Goal: Task Accomplishment & Management: Manage account settings

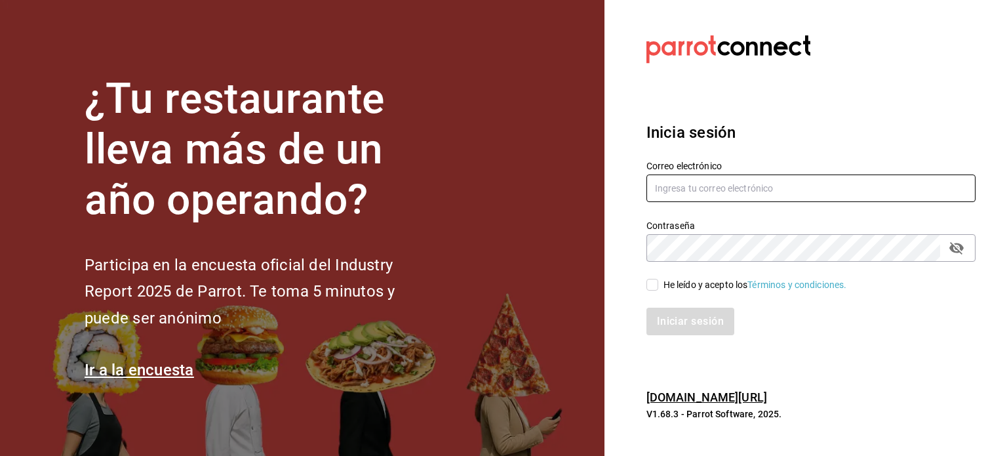
type input "[PERSON_NAME][EMAIL_ADDRESS][DOMAIN_NAME]"
drag, startPoint x: 786, startPoint y: 188, endPoint x: 621, endPoint y: 180, distance: 164.7
click at [621, 180] on section "Datos incorrectos. Verifica que tu Correo o Contraseña estén bien escritos. Ini…" at bounding box center [805, 228] width 402 height 456
paste input "amaria@casadelpanycafe.com Parr0tConnec7"
click at [818, 189] on input "amaria@casadelpanycafe.com Parr0tConnec7" at bounding box center [810, 188] width 329 height 28
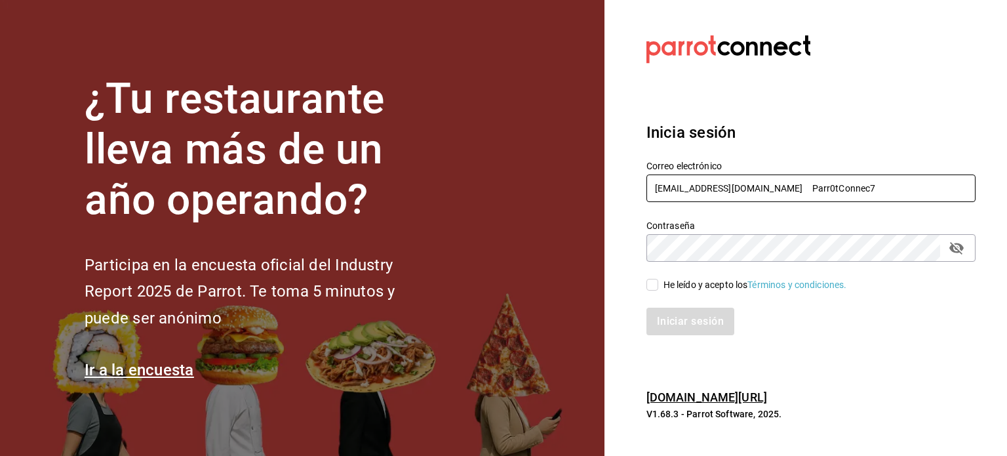
click at [818, 189] on input "amaria@casadelpanycafe.com Parr0tConnec7" at bounding box center [810, 188] width 329 height 28
type input "amaria@casadelpanycafe.com"
click at [654, 292] on div "Iniciar sesión" at bounding box center [803, 313] width 345 height 43
click at [654, 288] on input "He leído y acepto los Términos y condiciones." at bounding box center [652, 285] width 12 height 12
checkbox input "true"
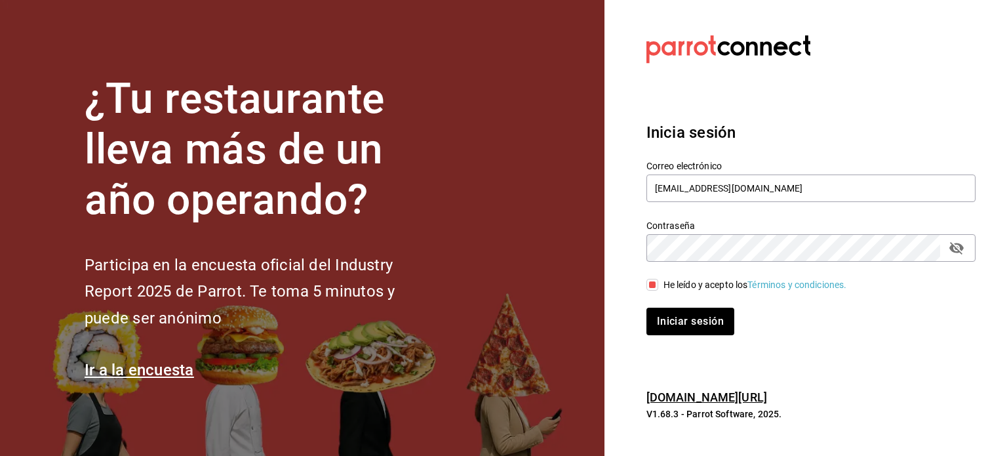
click at [712, 336] on div "Inicia sesión Correo electrónico amaria@casadelpanycafe.com Contraseña Contrase…" at bounding box center [810, 228] width 329 height 246
click at [703, 319] on button "Iniciar sesión" at bounding box center [690, 321] width 89 height 28
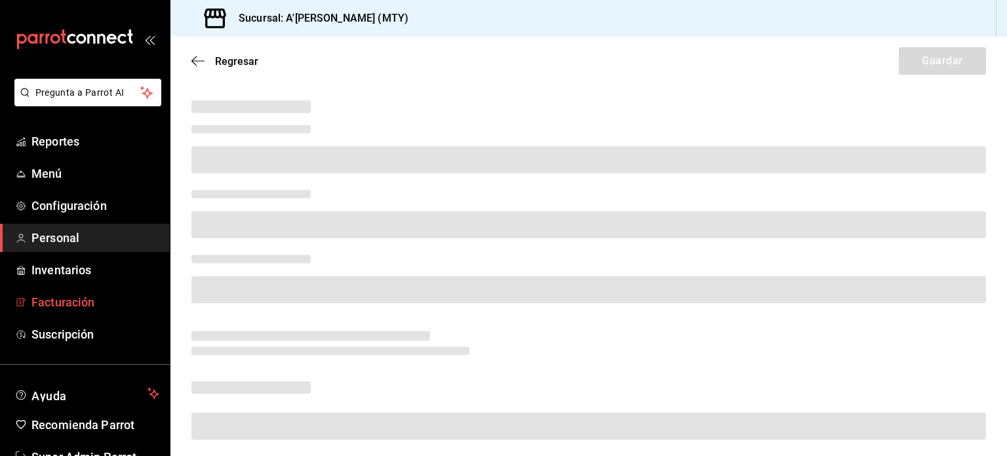
click at [75, 305] on span "Facturación" at bounding box center [95, 302] width 128 height 18
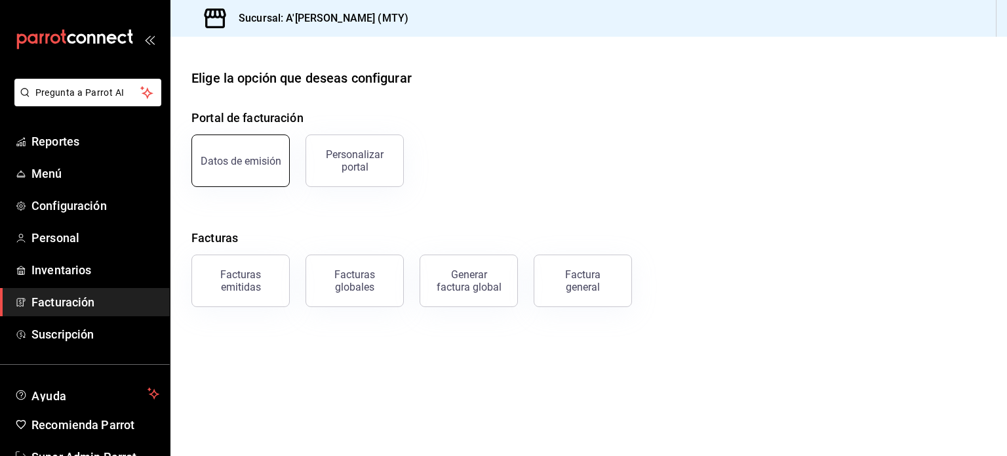
click at [275, 172] on button "Datos de emisión" at bounding box center [240, 160] width 98 height 52
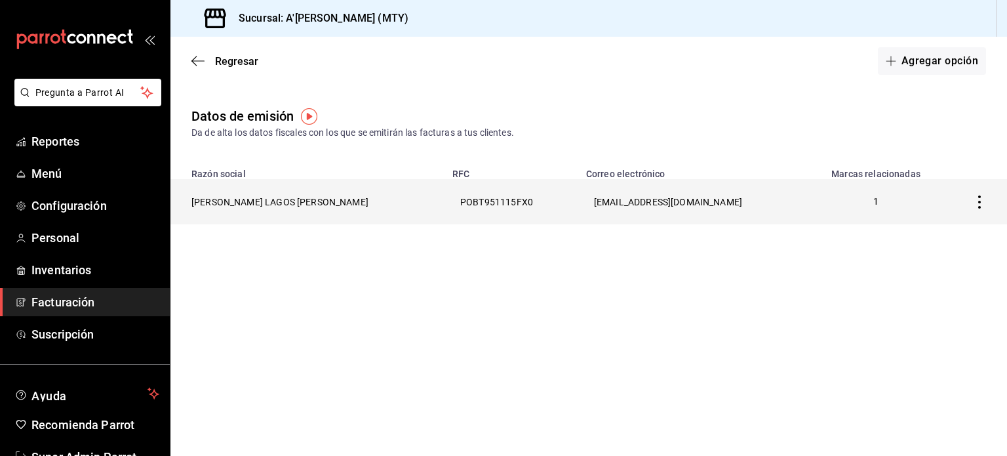
drag, startPoint x: 408, startPoint y: 206, endPoint x: 193, endPoint y: 199, distance: 215.1
click at [193, 199] on th "[PERSON_NAME] LAGOS [PERSON_NAME]" at bounding box center [307, 201] width 274 height 45
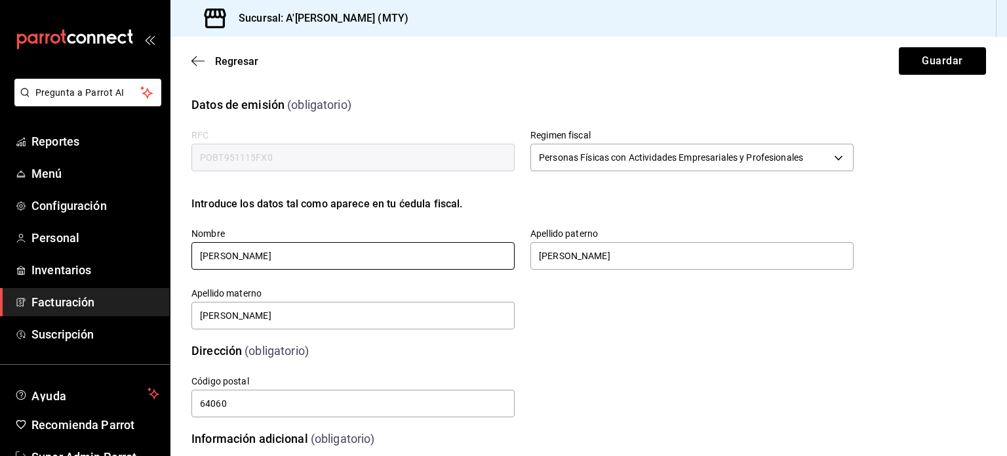
drag, startPoint x: 334, startPoint y: 264, endPoint x: 163, endPoint y: 244, distance: 172.9
click at [163, 244] on div "Pregunta a Parrot AI Reportes Menú Configuración Personal Inventarios Facturaci…" at bounding box center [503, 228] width 1007 height 456
